Goal: Navigation & Orientation: Find specific page/section

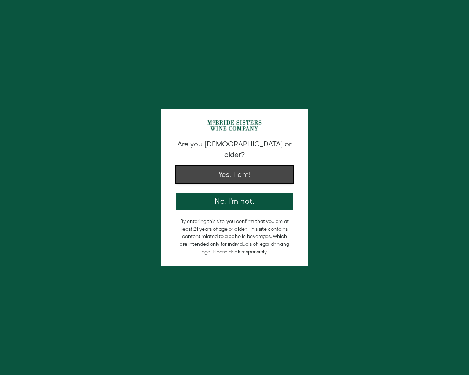
click at [233, 167] on button "Yes, I am!" at bounding box center [234, 175] width 117 height 18
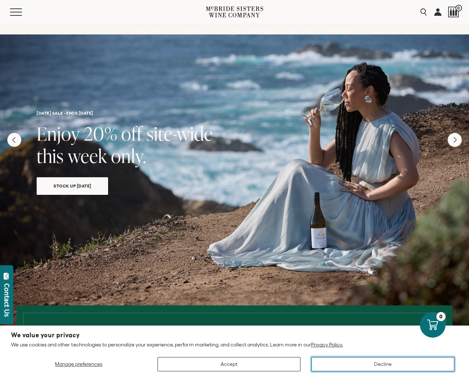
click at [383, 365] on button "Decline" at bounding box center [382, 364] width 143 height 14
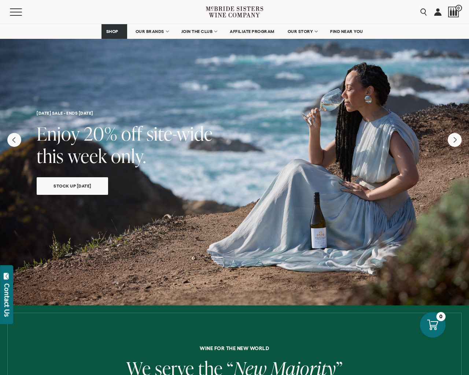
scroll to position [281, 0]
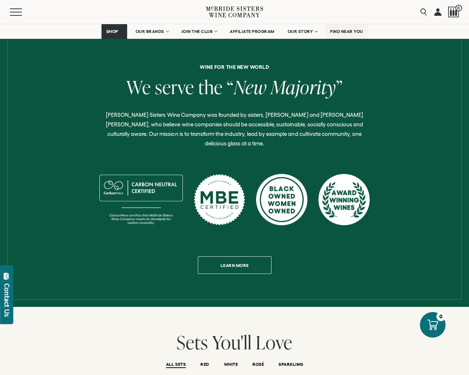
click at [345, 32] on span "FIND NEAR YOU" at bounding box center [346, 31] width 33 height 5
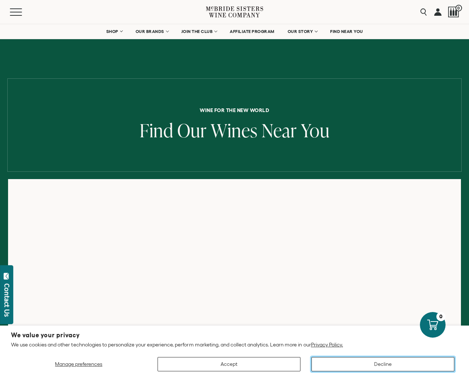
click at [384, 364] on button "Decline" at bounding box center [382, 364] width 143 height 14
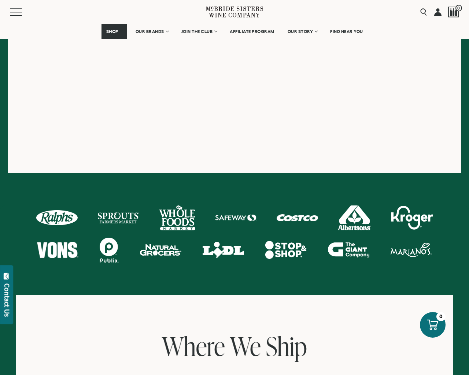
scroll to position [562, 0]
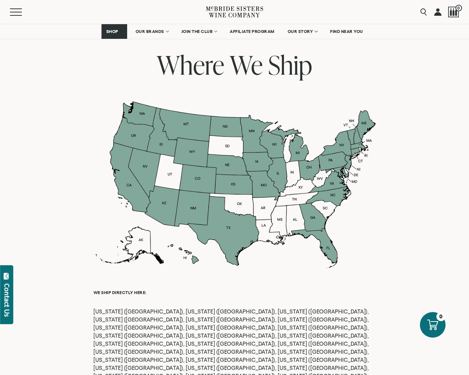
click at [109, 311] on p "[US_STATE] ([GEOGRAPHIC_DATA]), [US_STATE] ([GEOGRAPHIC_DATA]), [US_STATE] ([GE…" at bounding box center [234, 356] width 282 height 97
click at [164, 204] on div at bounding box center [234, 184] width 282 height 167
click at [170, 201] on div at bounding box center [234, 184] width 282 height 167
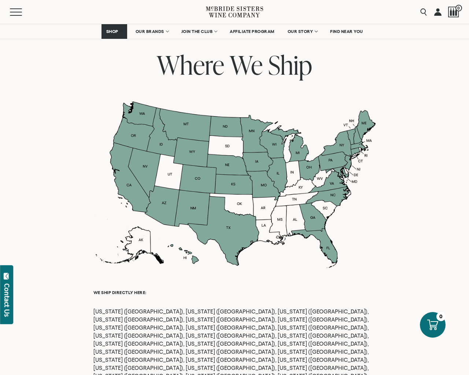
click at [170, 201] on div at bounding box center [234, 184] width 282 height 167
click at [165, 203] on div at bounding box center [234, 184] width 282 height 167
click at [149, 311] on p "Arizona (AZ), California (CA), Colorado (CO), Connecticut (CT), District of Col…" at bounding box center [234, 356] width 282 height 97
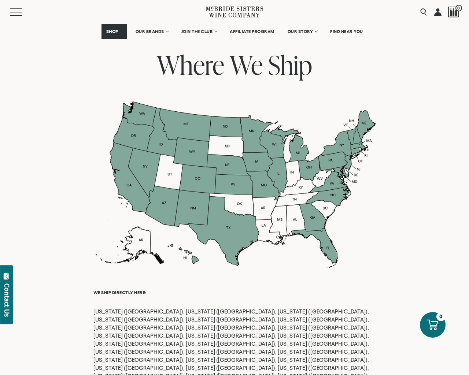
click at [329, 310] on p "Arizona (AZ), California (CA), Colorado (CO), Connecticut (CT), District of Col…" at bounding box center [234, 356] width 282 height 97
click at [331, 247] on div at bounding box center [234, 184] width 282 height 167
click at [325, 248] on div at bounding box center [234, 184] width 282 height 167
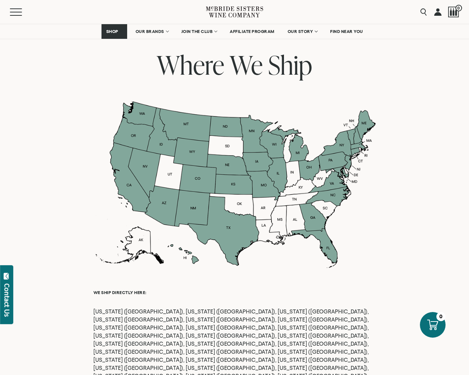
click at [325, 248] on div at bounding box center [234, 184] width 282 height 167
